Goal: Contribute content: Contribute content

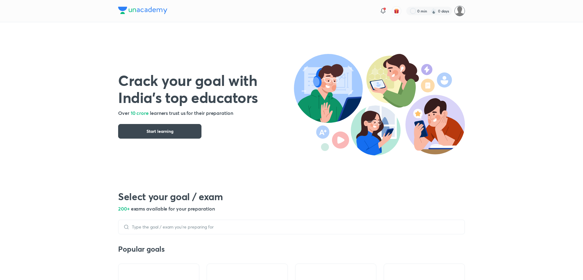
click at [456, 12] on img at bounding box center [459, 11] width 10 height 10
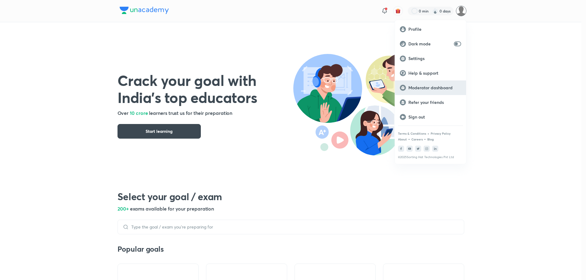
click at [430, 84] on div "Moderator dashboard" at bounding box center [430, 88] width 71 height 15
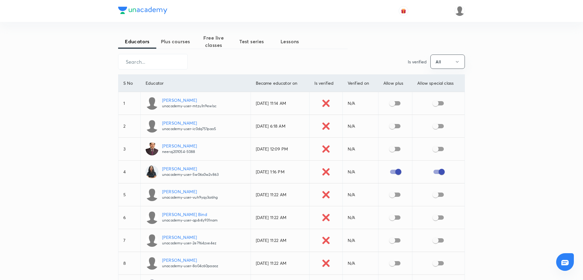
click at [164, 44] on span "Plus courses" at bounding box center [175, 41] width 38 height 7
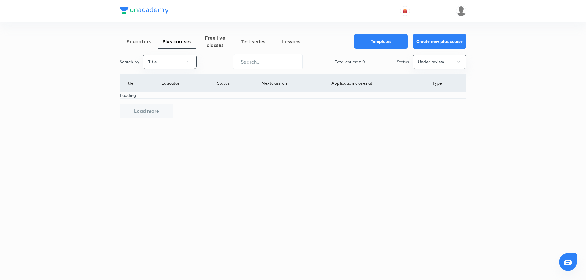
click at [171, 65] on button "Title" at bounding box center [170, 62] width 54 height 14
click at [174, 95] on li "Username" at bounding box center [169, 91] width 53 height 11
click at [417, 62] on button "Under review" at bounding box center [440, 62] width 54 height 14
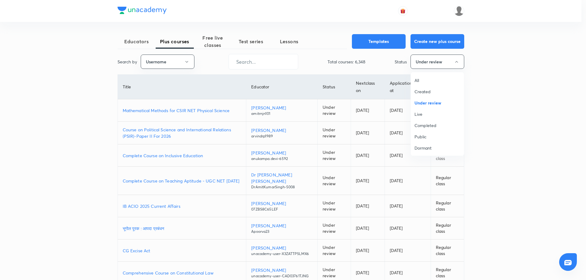
click at [415, 115] on span "Live" at bounding box center [437, 114] width 46 height 6
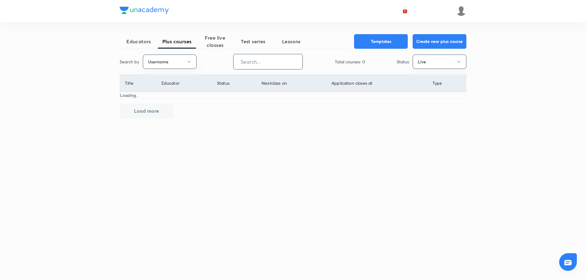
click at [265, 57] on input "text" at bounding box center [267, 62] width 69 height 16
paste input "armanya.classes-8337"
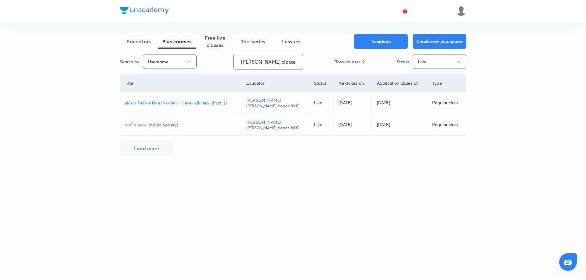
type input "[PERSON_NAME].classes-8337"
click at [163, 124] on p "भारतीय समाज (Indian Society)" at bounding box center [180, 125] width 111 height 6
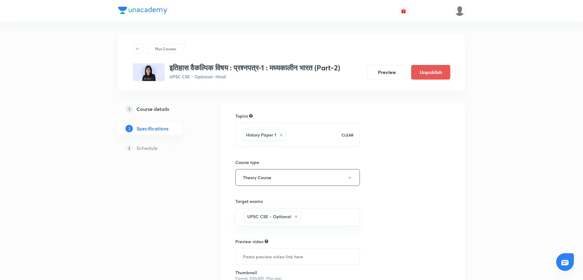
scroll to position [72, 0]
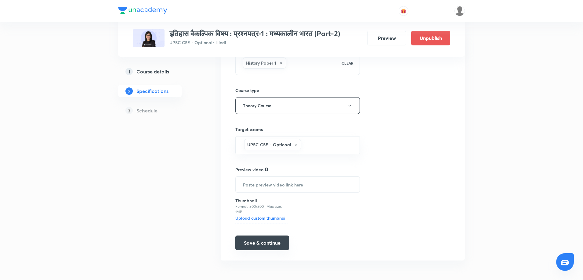
click at [261, 242] on button "Save & continue" at bounding box center [262, 243] width 54 height 15
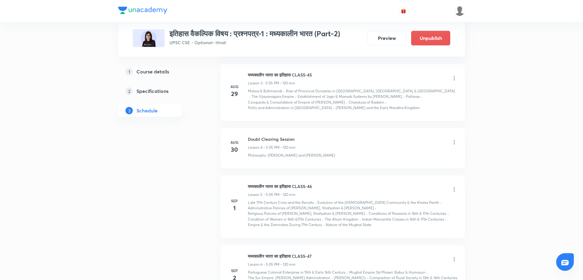
scroll to position [546, 0]
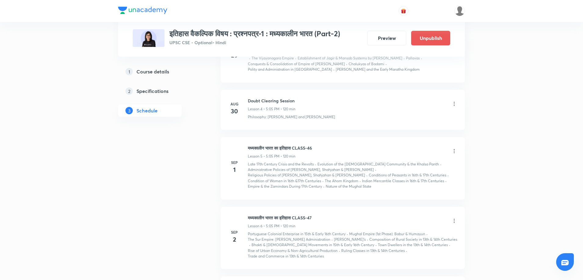
click at [453, 148] on icon at bounding box center [454, 151] width 6 height 6
click at [402, 162] on p "Delete" at bounding box center [400, 161] width 13 height 6
click at [382, 266] on button "Delete" at bounding box center [379, 267] width 54 height 15
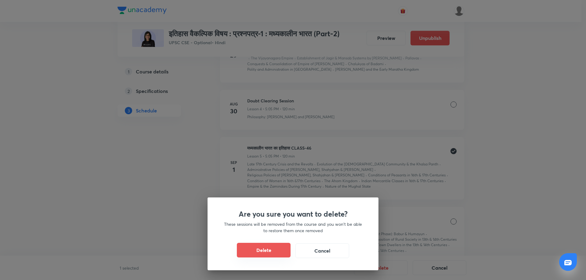
click at [271, 253] on button "Delete" at bounding box center [264, 250] width 54 height 15
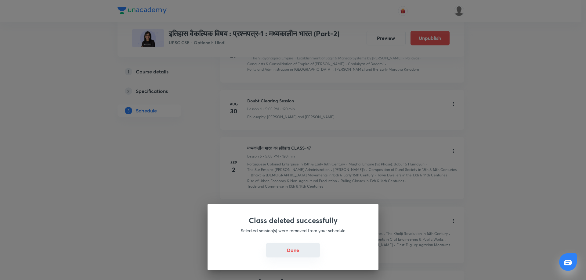
click at [298, 245] on button "Done" at bounding box center [293, 250] width 54 height 15
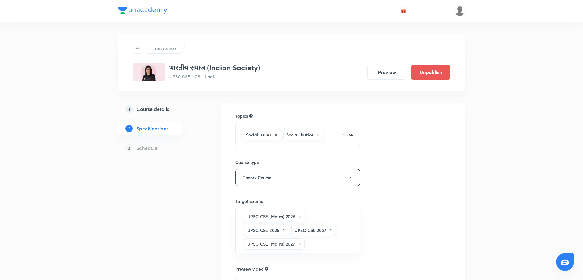
scroll to position [99, 0]
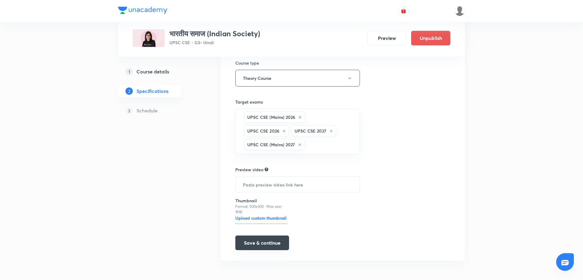
click at [273, 246] on button "Save & continue" at bounding box center [262, 243] width 54 height 15
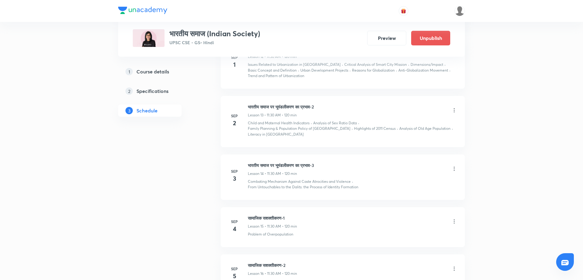
scroll to position [928, 0]
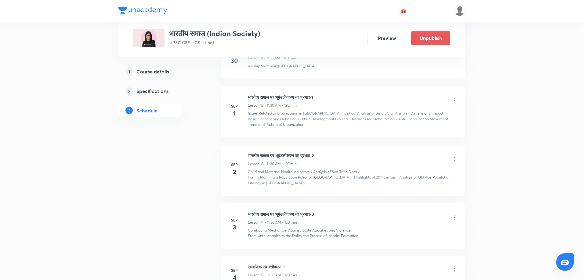
click at [452, 100] on icon at bounding box center [454, 101] width 6 height 6
click at [400, 133] on li "Delete" at bounding box center [422, 127] width 67 height 11
click at [373, 264] on button "Delete" at bounding box center [379, 267] width 54 height 15
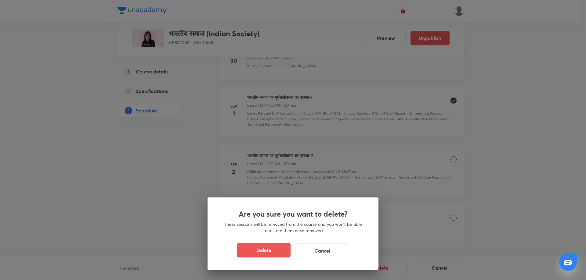
click at [281, 254] on button "Delete" at bounding box center [264, 250] width 54 height 15
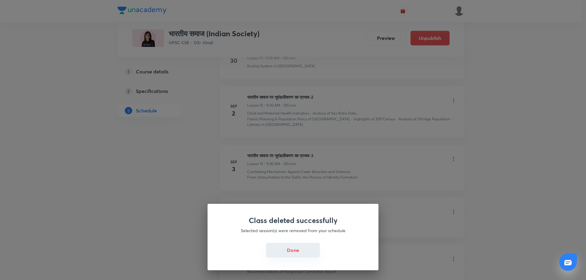
click at [305, 256] on button "Done" at bounding box center [293, 250] width 54 height 15
